Goal: Information Seeking & Learning: Learn about a topic

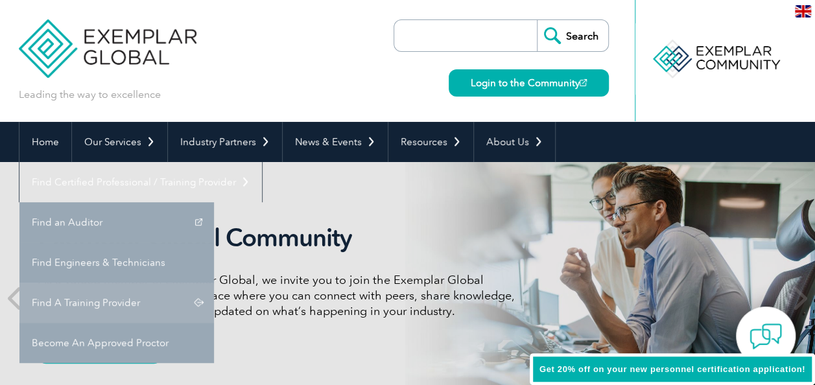
click at [214, 283] on link "Find A Training Provider" at bounding box center [116, 303] width 195 height 40
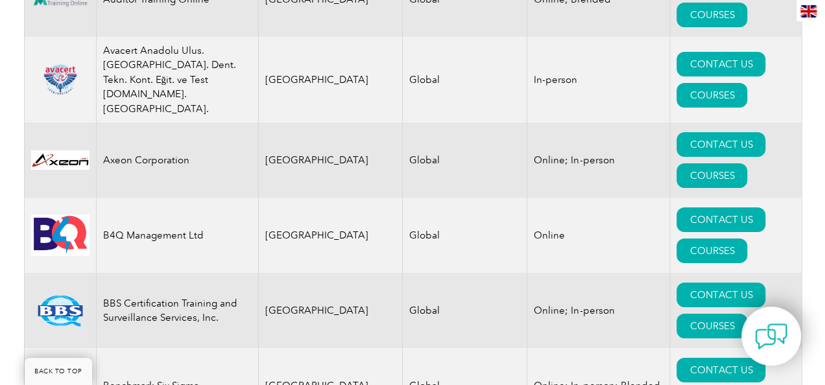
scroll to position [2400, 0]
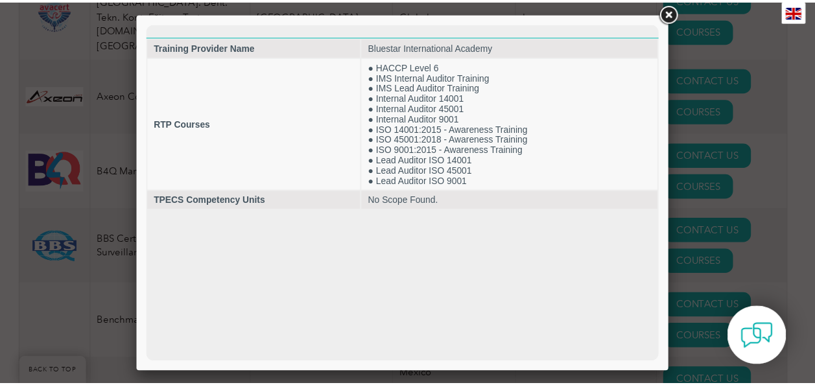
scroll to position [0, 0]
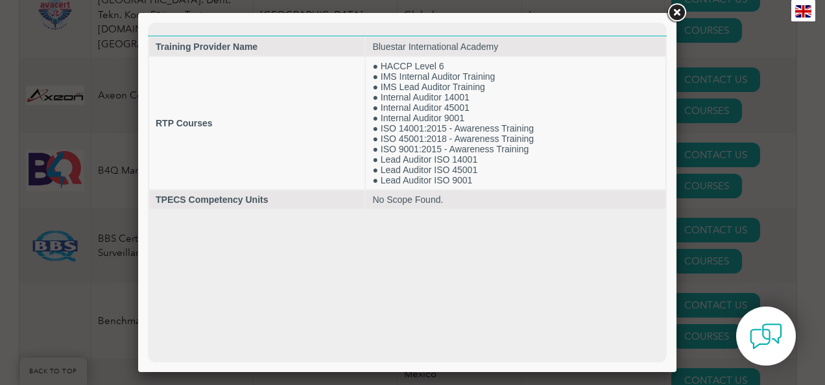
click at [675, 16] on link at bounding box center [676, 12] width 23 height 23
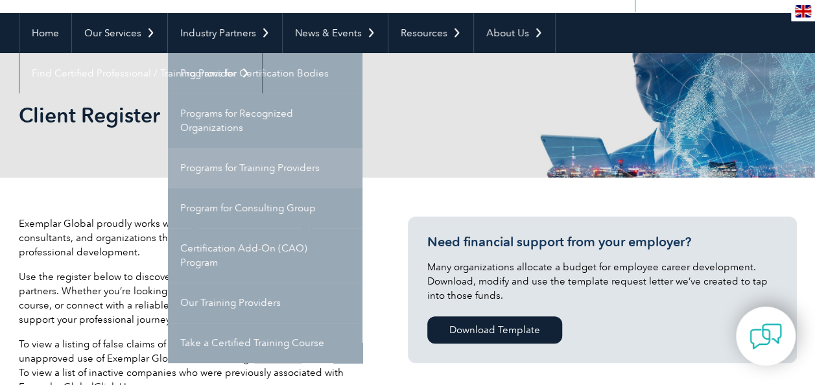
scroll to position [130, 0]
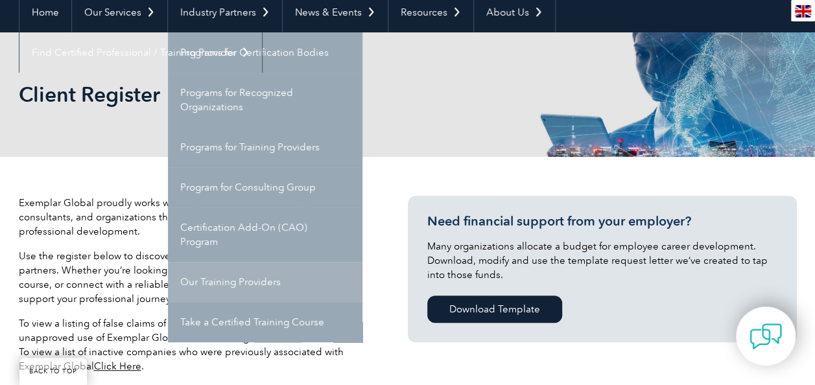
click at [226, 285] on link "Our Training Providers" at bounding box center [265, 282] width 195 height 40
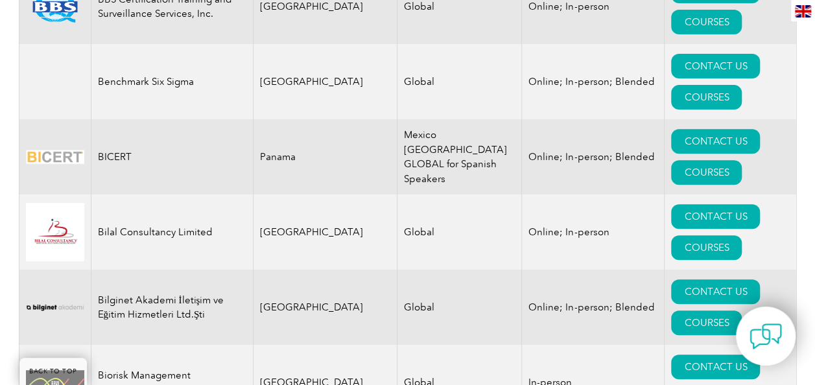
scroll to position [2659, 0]
